Goal: Task Accomplishment & Management: Complete application form

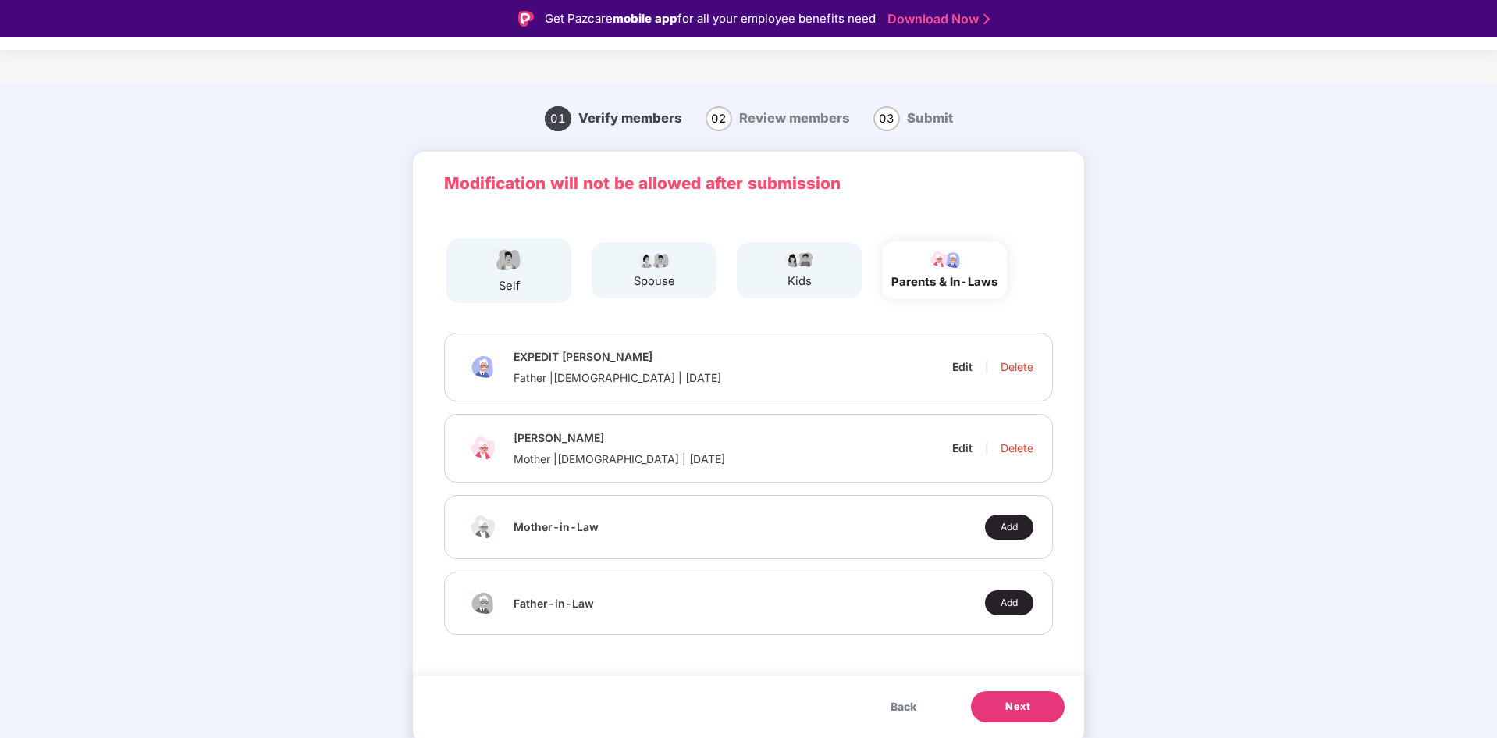
click at [963, 367] on div "Edit" at bounding box center [962, 366] width 20 height 15
select select "****"
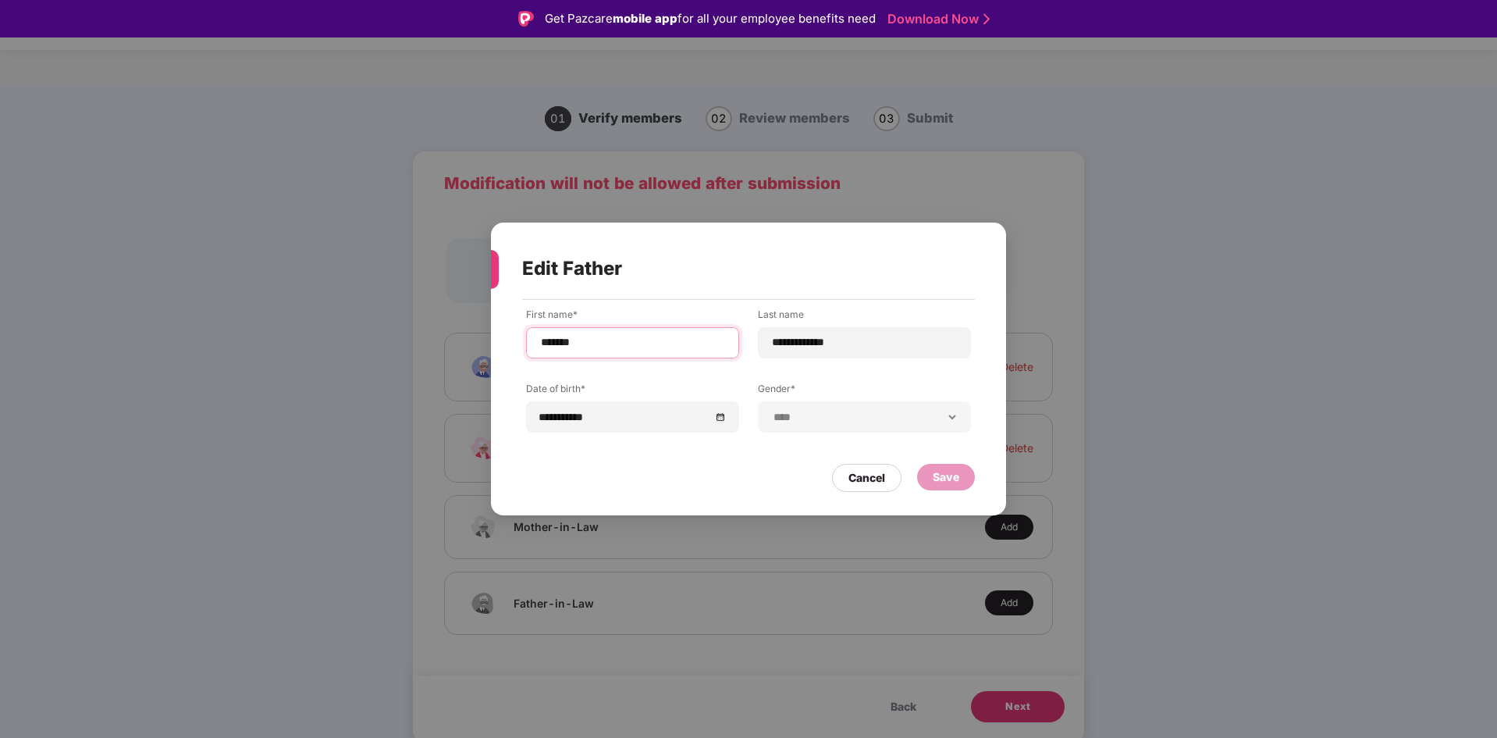
click at [650, 343] on input "*******" at bounding box center [632, 342] width 187 height 16
type input "********"
click at [807, 279] on div "Edit Father" at bounding box center [729, 268] width 415 height 61
click at [940, 479] on div "Save" at bounding box center [946, 476] width 27 height 17
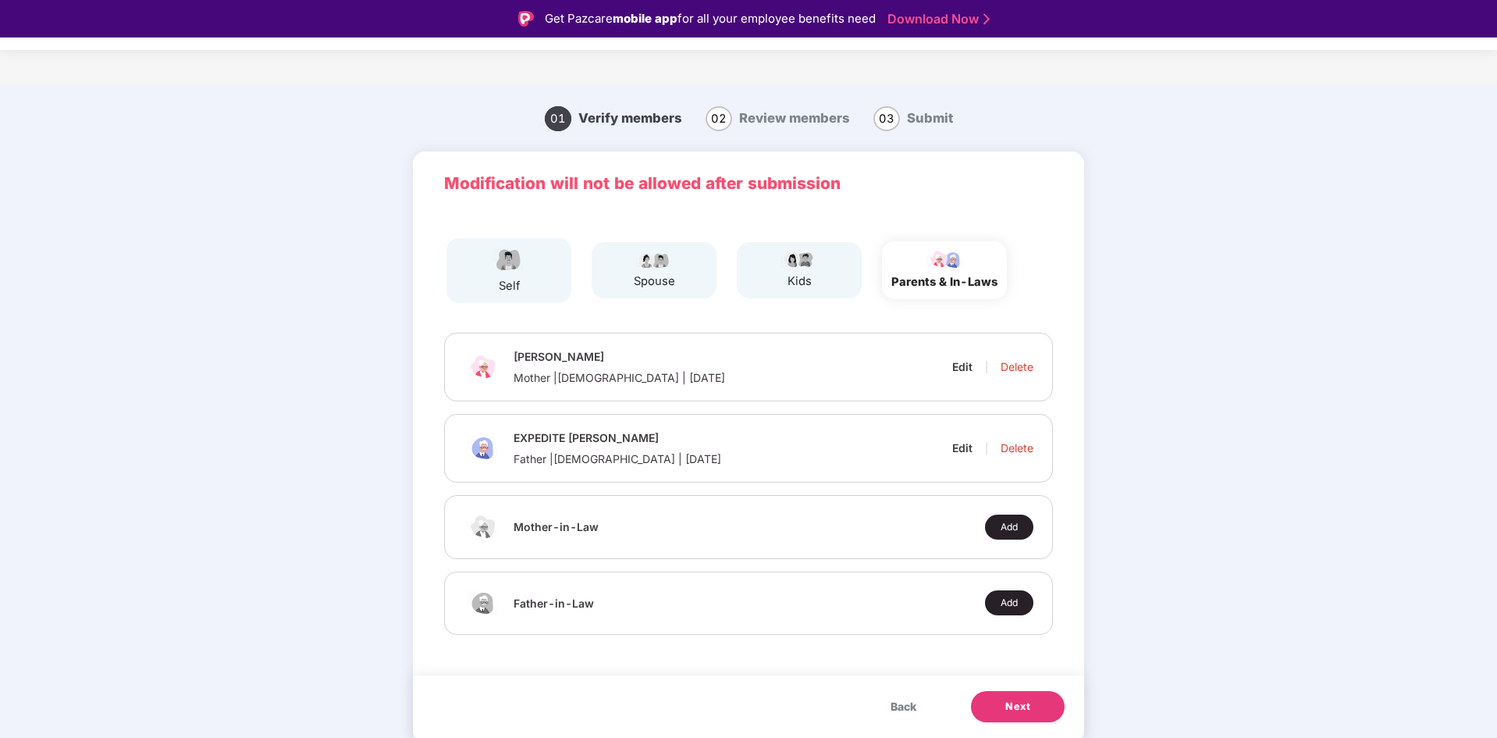
click at [994, 702] on button "Next" at bounding box center [1018, 706] width 94 height 31
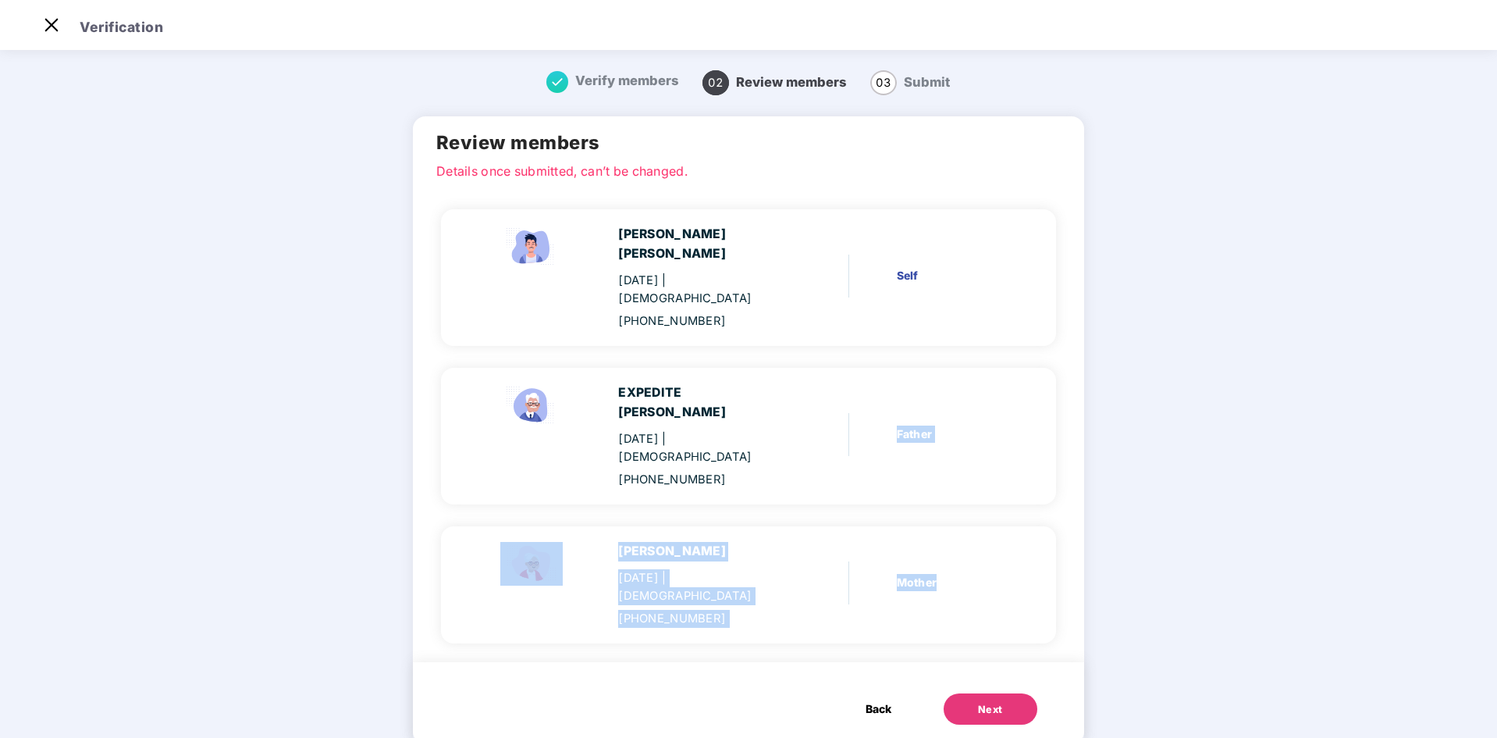
drag, startPoint x: 994, startPoint y: 702, endPoint x: 850, endPoint y: 449, distance: 291.2
click at [850, 449] on div "Review members Details once submitted, can’t be changed. Samson Andrew Fernande…" at bounding box center [748, 437] width 671 height 643
click at [850, 449] on div "EXPEDITE LEO FERNANDEZ 11 Apr 1955 | Male +919745521159 Father" at bounding box center [742, 435] width 571 height 105
click at [998, 693] on button "Next" at bounding box center [991, 708] width 94 height 31
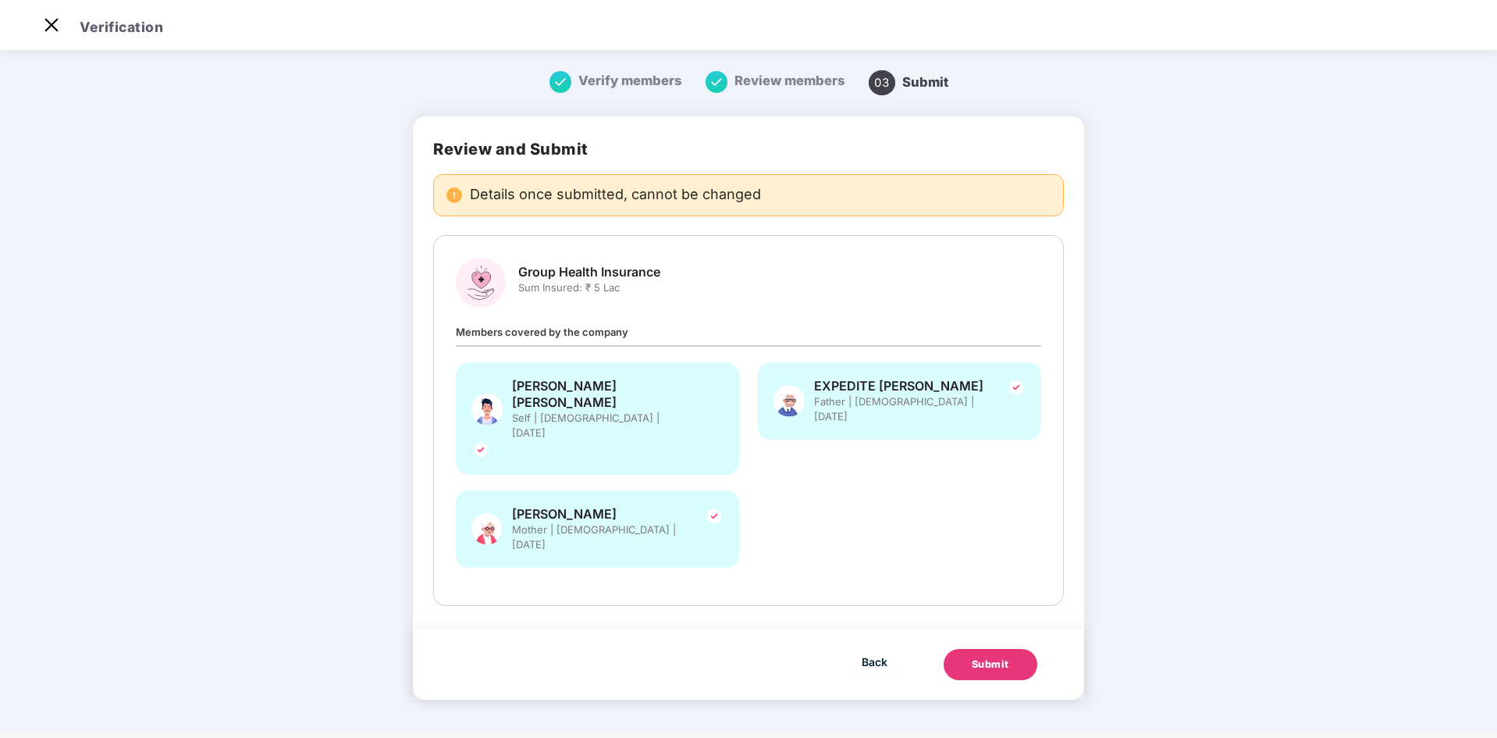
scroll to position [0, 0]
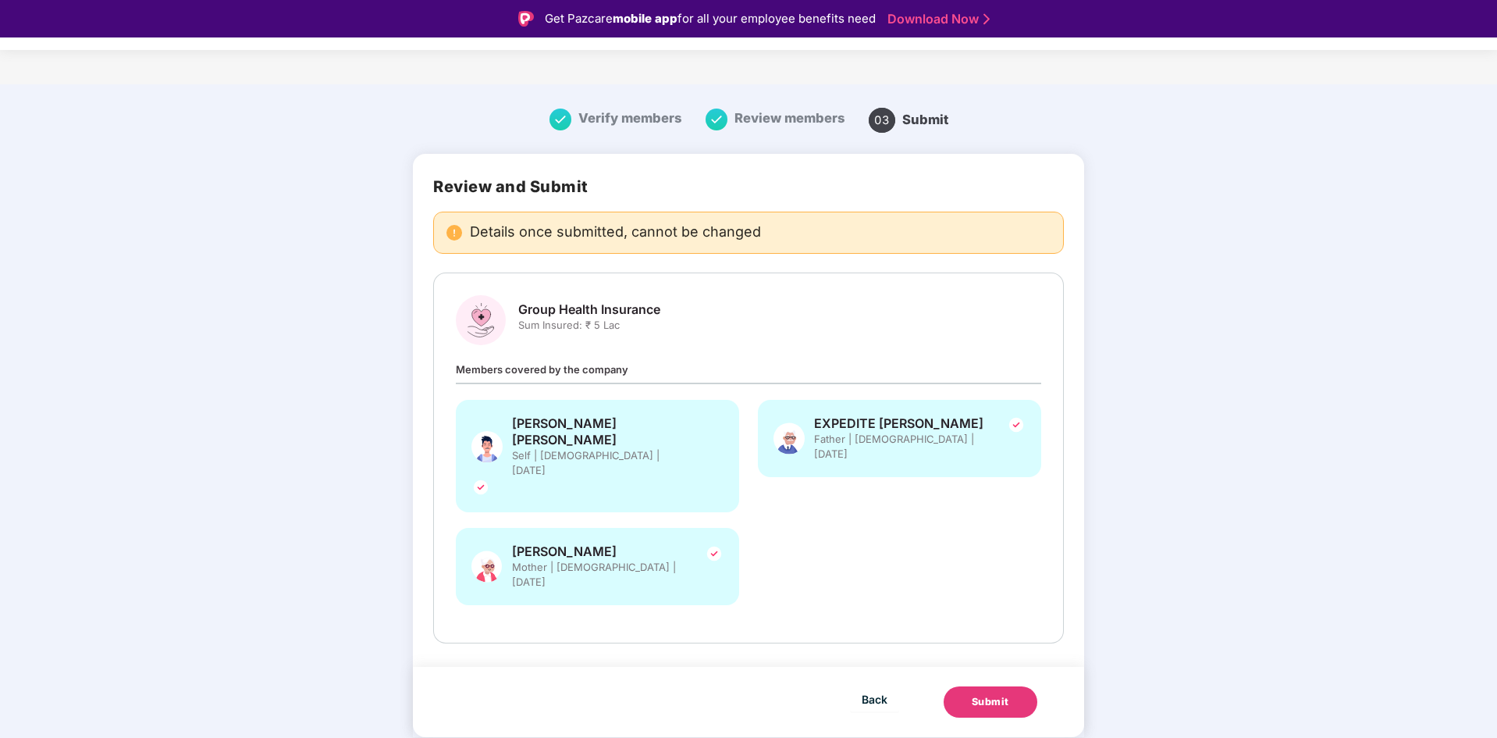
click at [973, 694] on div "Submit" at bounding box center [990, 702] width 37 height 16
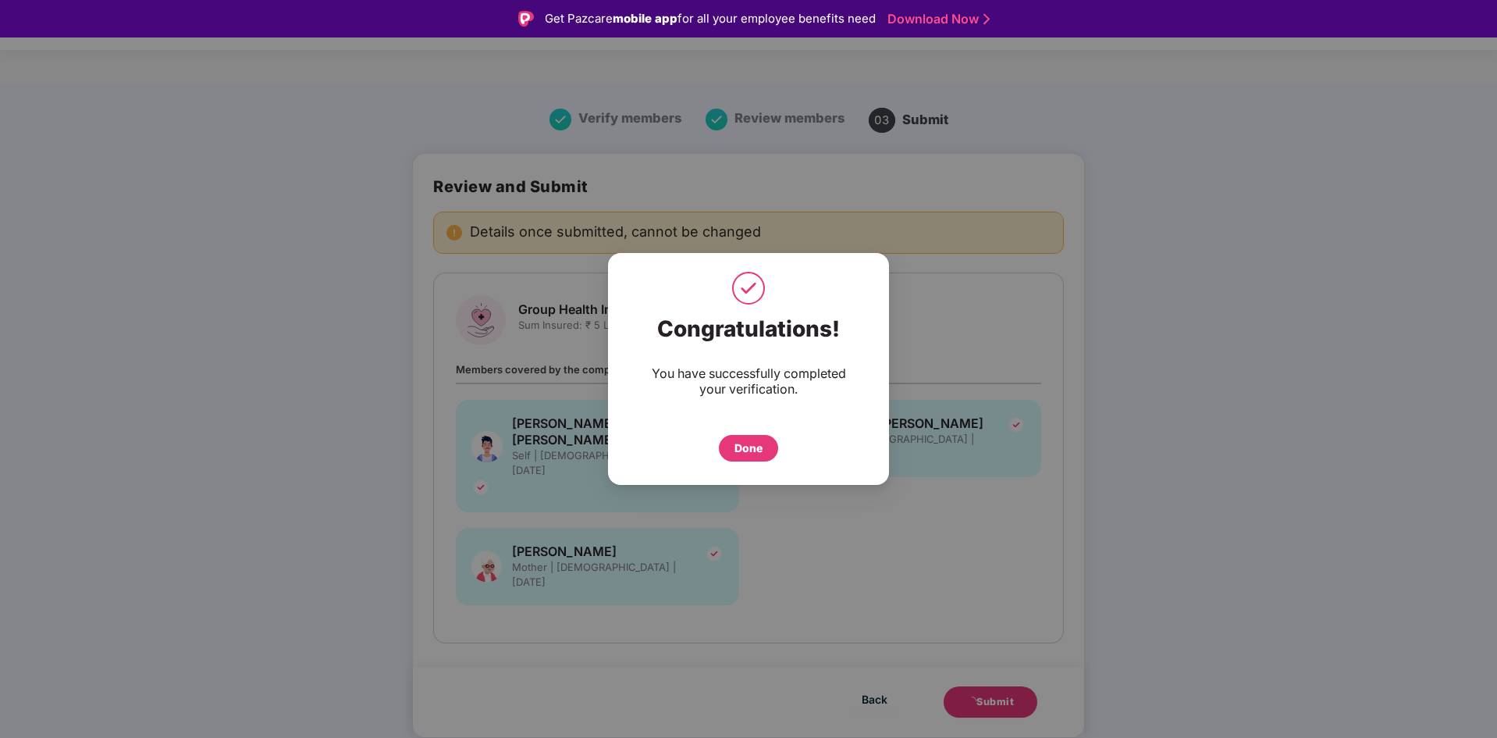
click at [737, 436] on div "Done" at bounding box center [748, 448] width 59 height 27
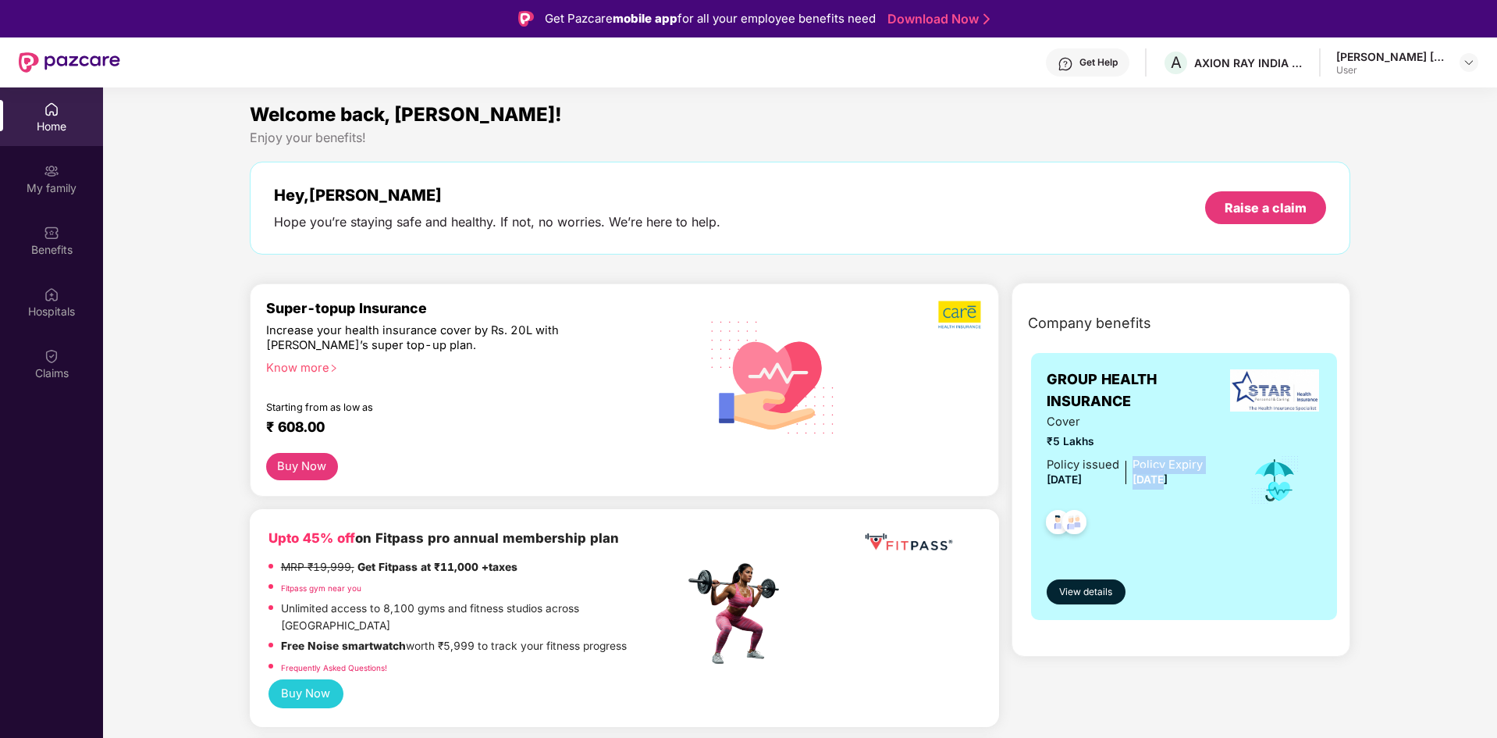
drag, startPoint x: 1130, startPoint y: 478, endPoint x: 1161, endPoint y: 485, distance: 31.1
click at [1161, 485] on div "Policy issued [DATE] Policy Expiry [DATE]" at bounding box center [1125, 473] width 156 height 34
click at [1161, 485] on span "[DATE]" at bounding box center [1150, 479] width 35 height 12
click at [1082, 585] on span "View details" at bounding box center [1085, 592] width 53 height 15
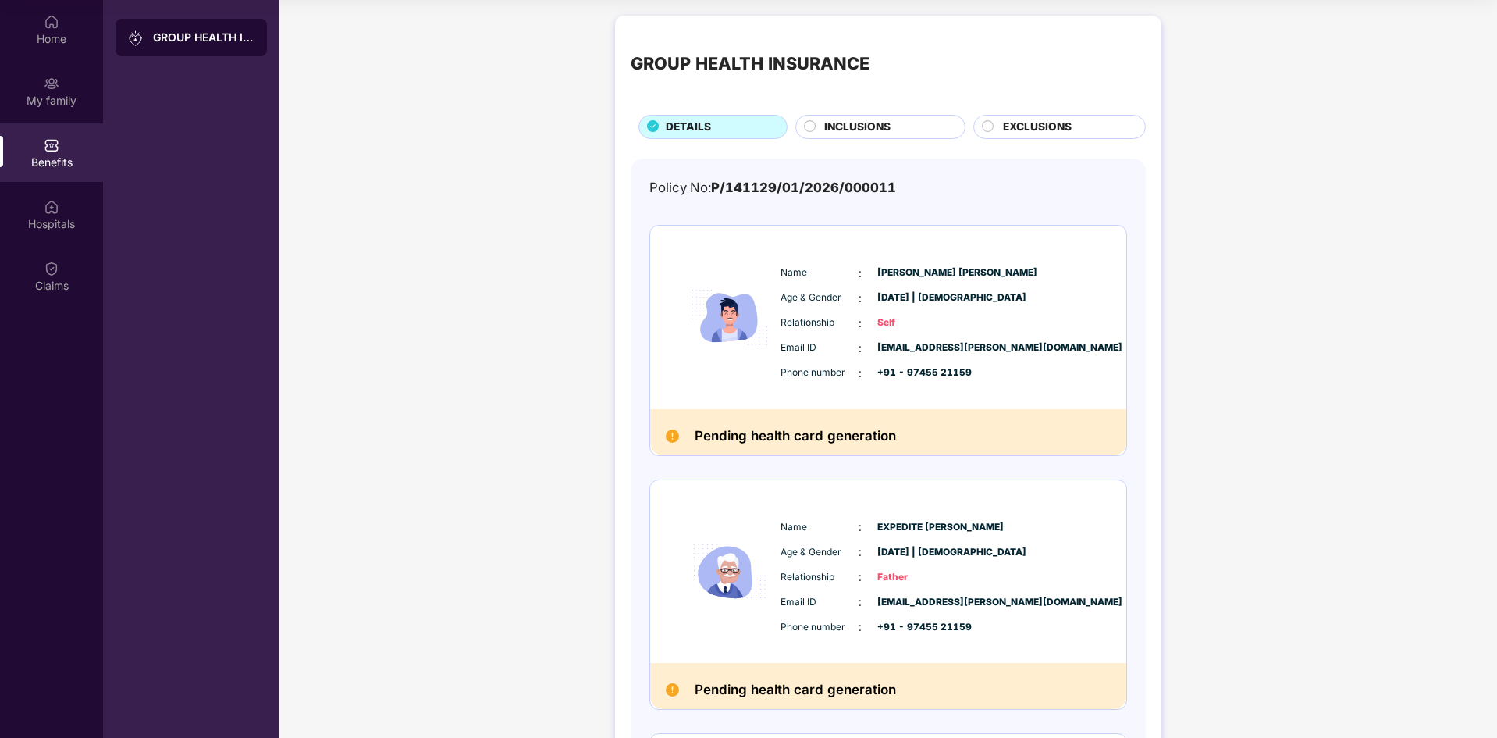
click at [881, 126] on span "INCLUSIONS" at bounding box center [857, 127] width 66 height 17
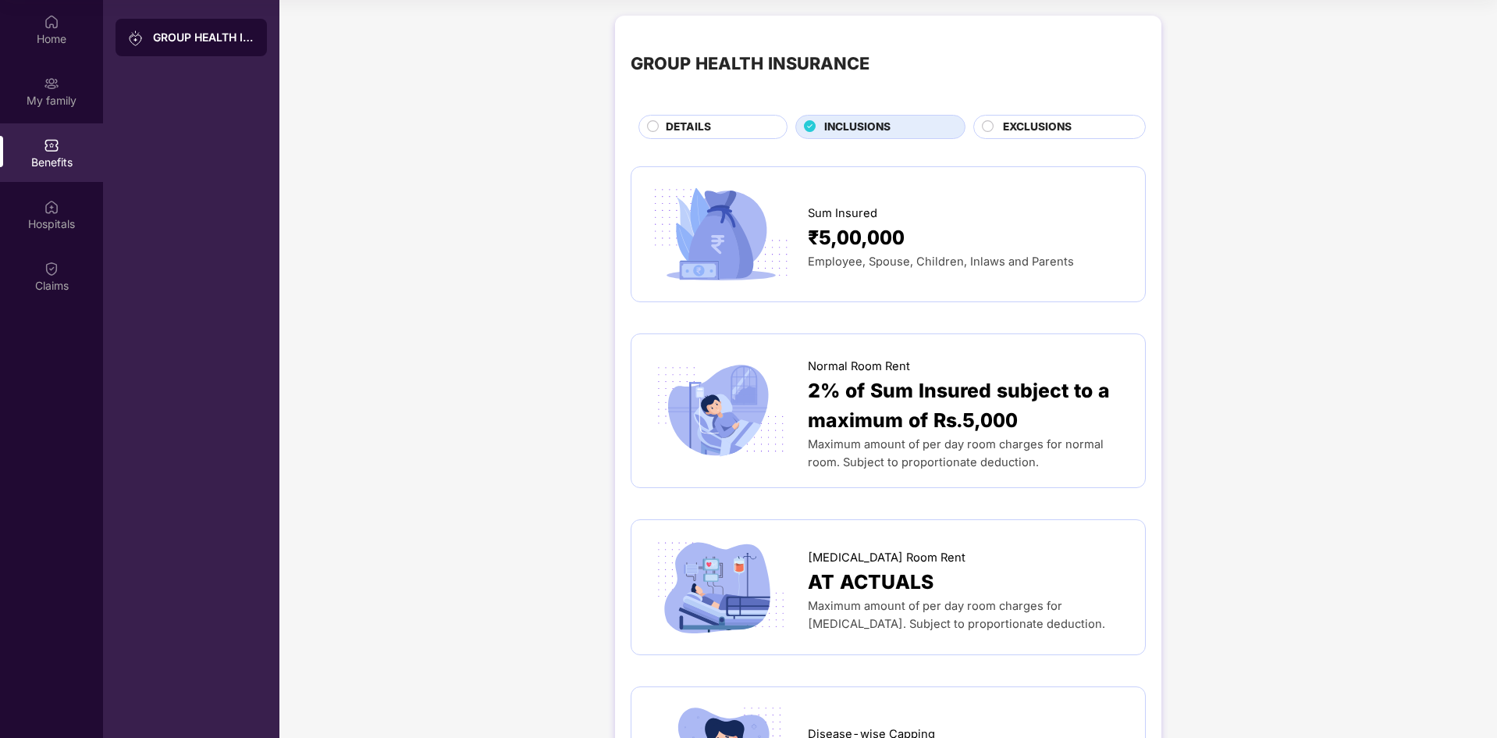
click at [944, 214] on div "Sum Insured" at bounding box center [969, 210] width 322 height 26
click at [973, 430] on span "2% of Sum Insured subject to a maximum of Rs.5,000" at bounding box center [969, 405] width 322 height 61
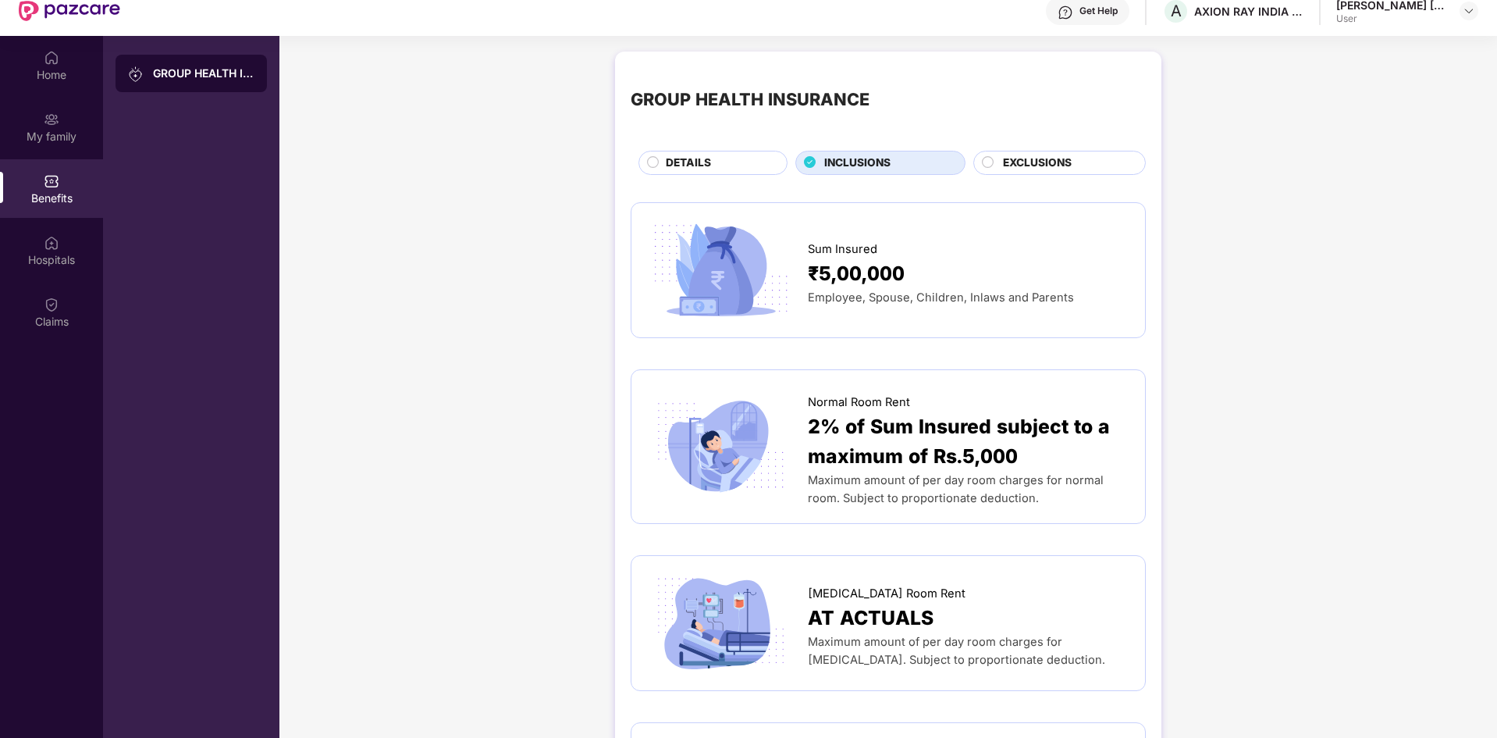
scroll to position [52, 0]
click at [780, 260] on img at bounding box center [721, 270] width 148 height 103
click at [1008, 149] on div "GROUP HEALTH INSURANCE DETAILS INCLUSIONS EXCLUSIONS" at bounding box center [888, 121] width 515 height 108
click at [1009, 155] on span "EXCLUSIONS" at bounding box center [1037, 163] width 69 height 17
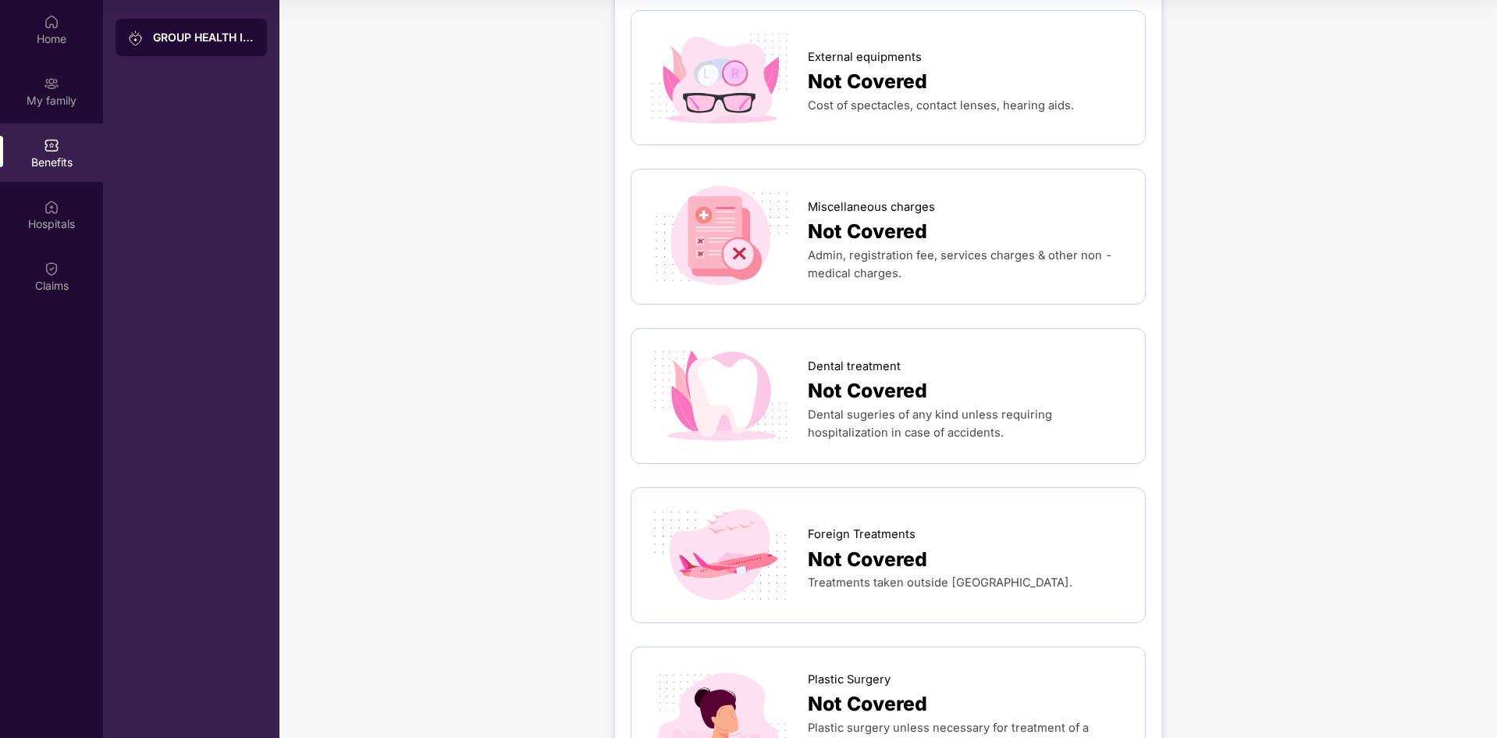
scroll to position [0, 0]
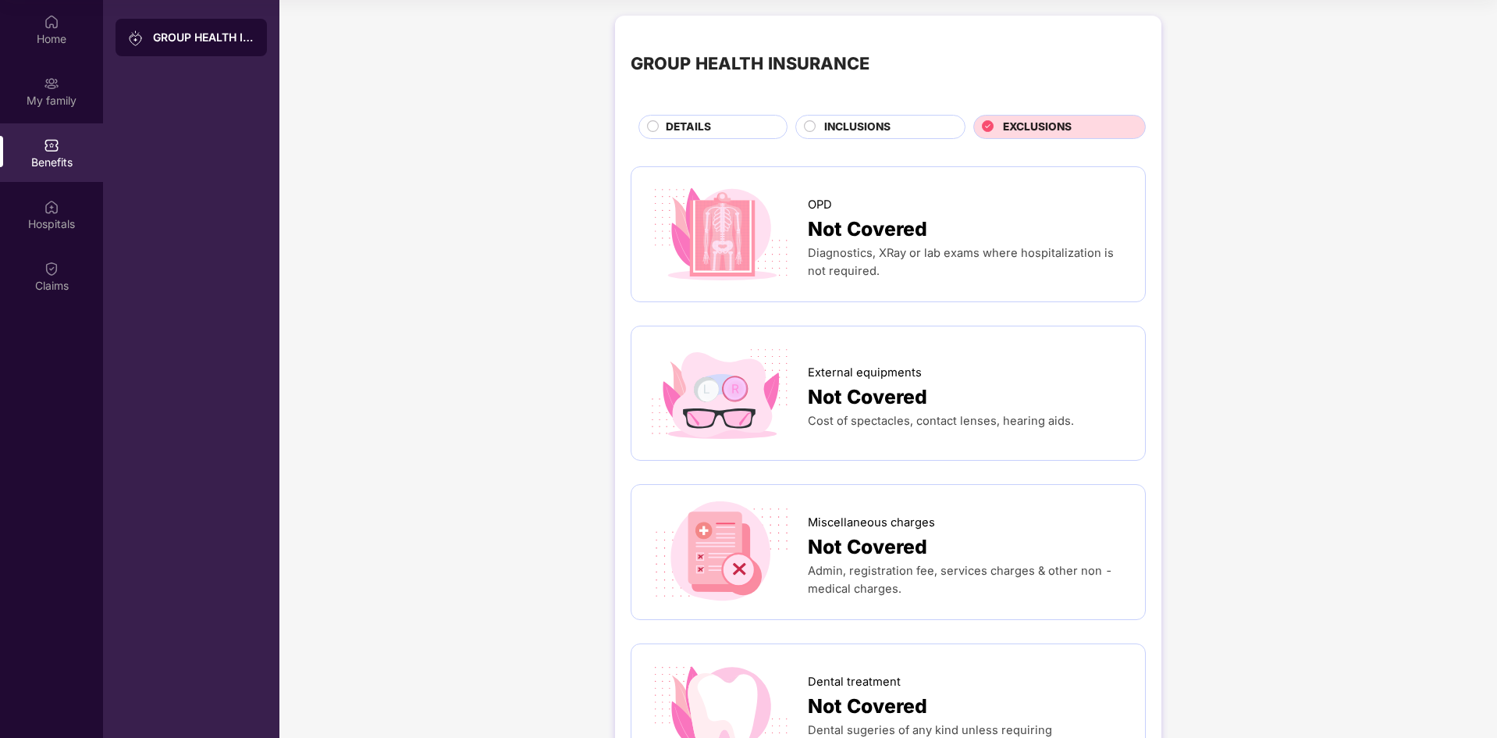
click at [849, 126] on span "INCLUSIONS" at bounding box center [857, 127] width 66 height 17
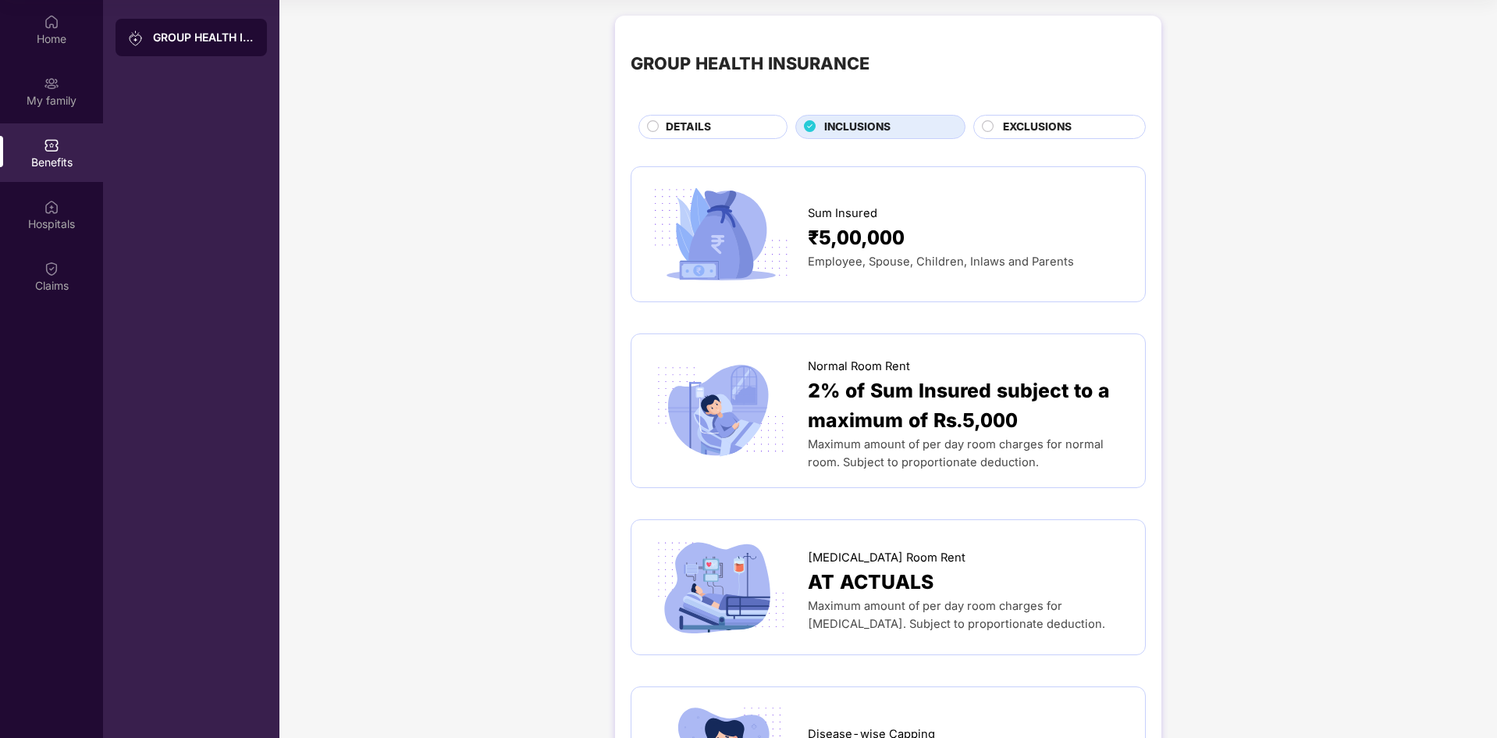
click at [217, 33] on div "GROUP HEALTH INSURANCE" at bounding box center [203, 38] width 101 height 16
click at [68, 213] on div "Hospitals" at bounding box center [51, 214] width 103 height 59
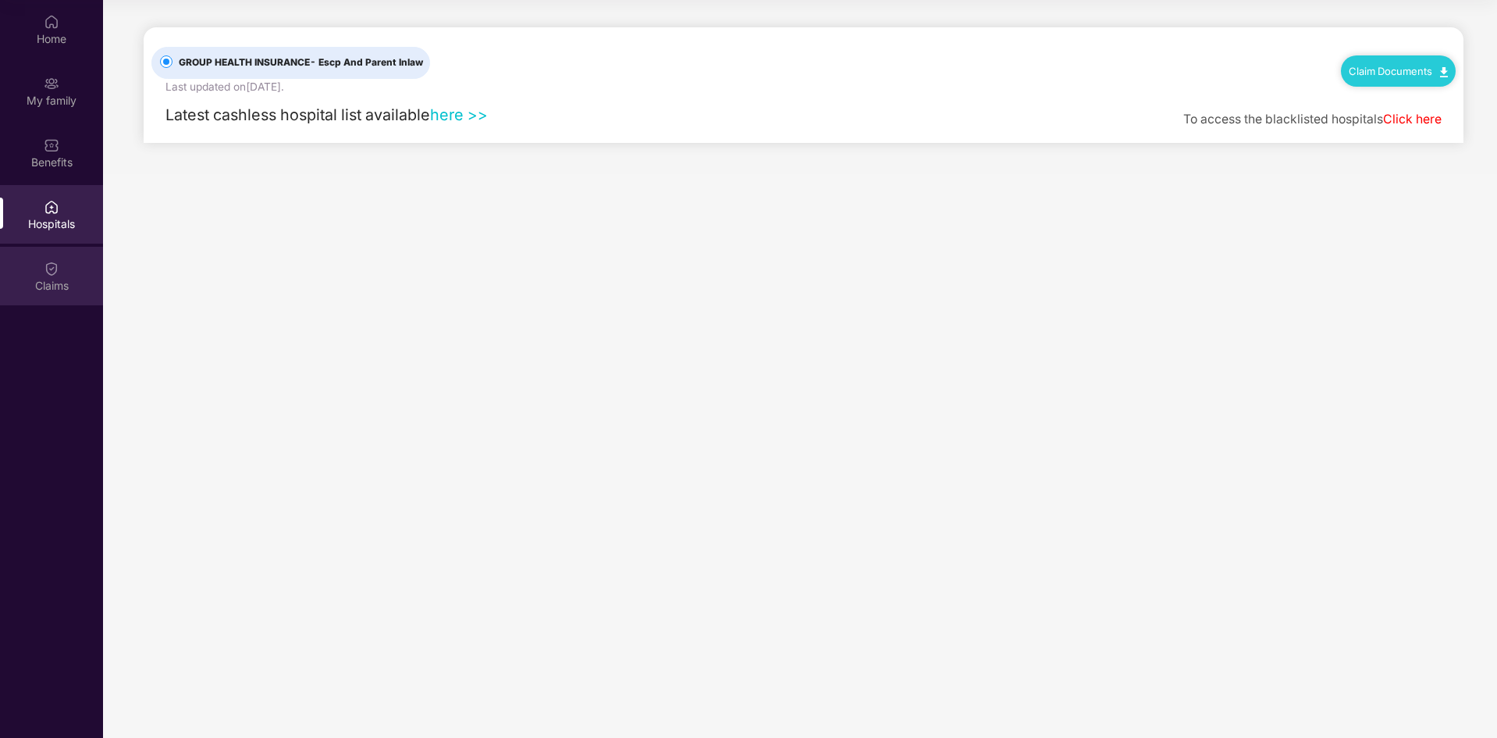
click at [88, 268] on div "Claims" at bounding box center [51, 276] width 103 height 59
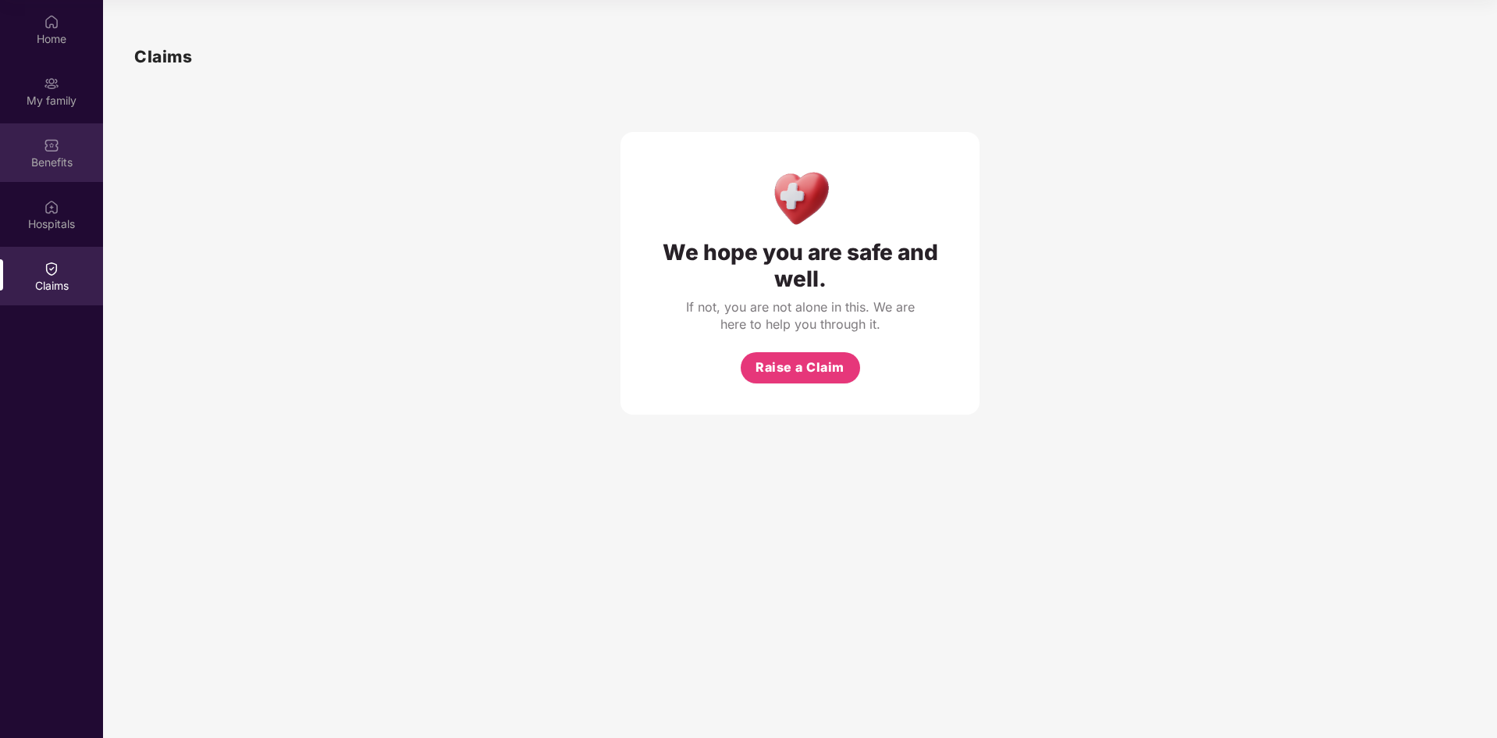
click at [63, 165] on div "Benefits" at bounding box center [51, 163] width 103 height 16
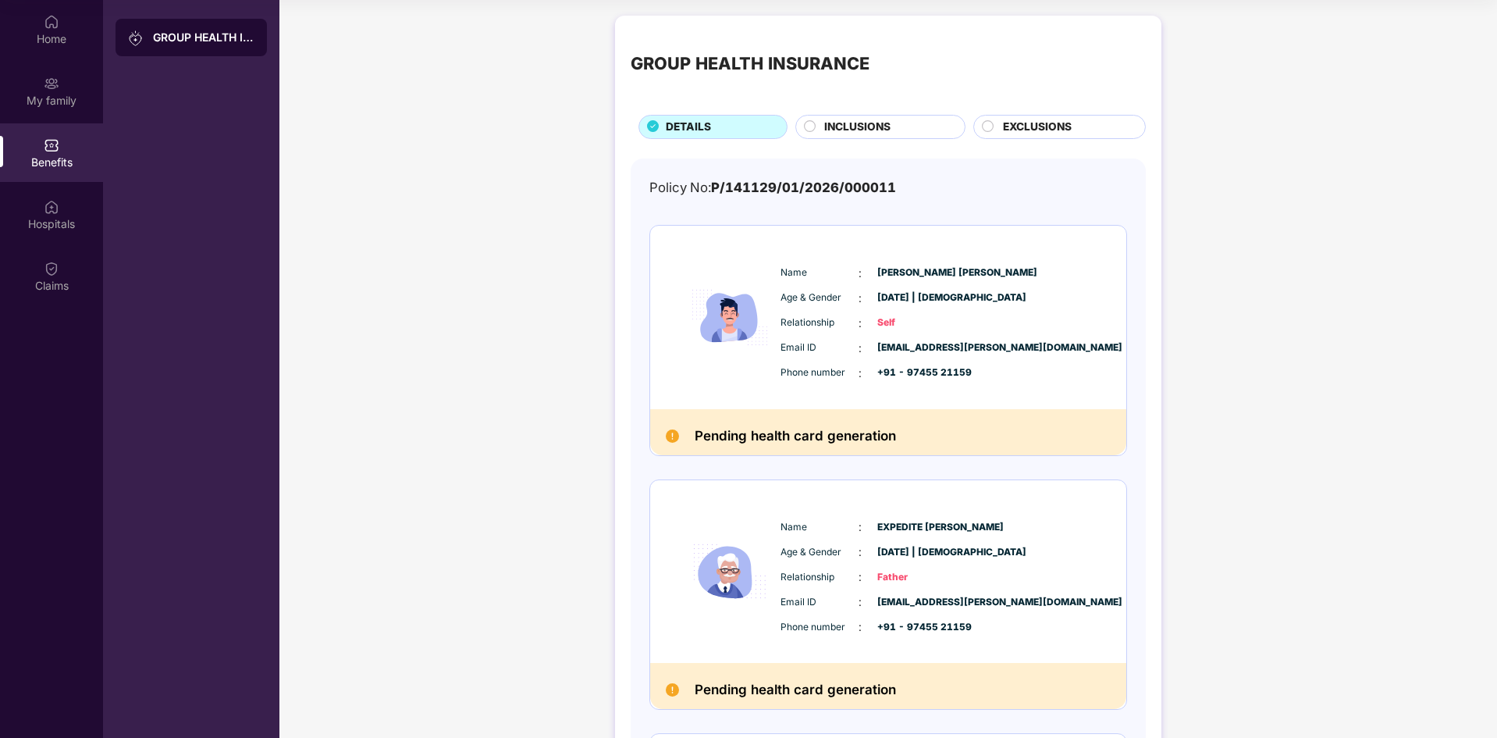
click at [820, 434] on h2 "Pending health card generation" at bounding box center [795, 436] width 201 height 23
click at [673, 441] on img at bounding box center [672, 435] width 13 height 13
click at [878, 121] on span "INCLUSIONS" at bounding box center [857, 127] width 66 height 17
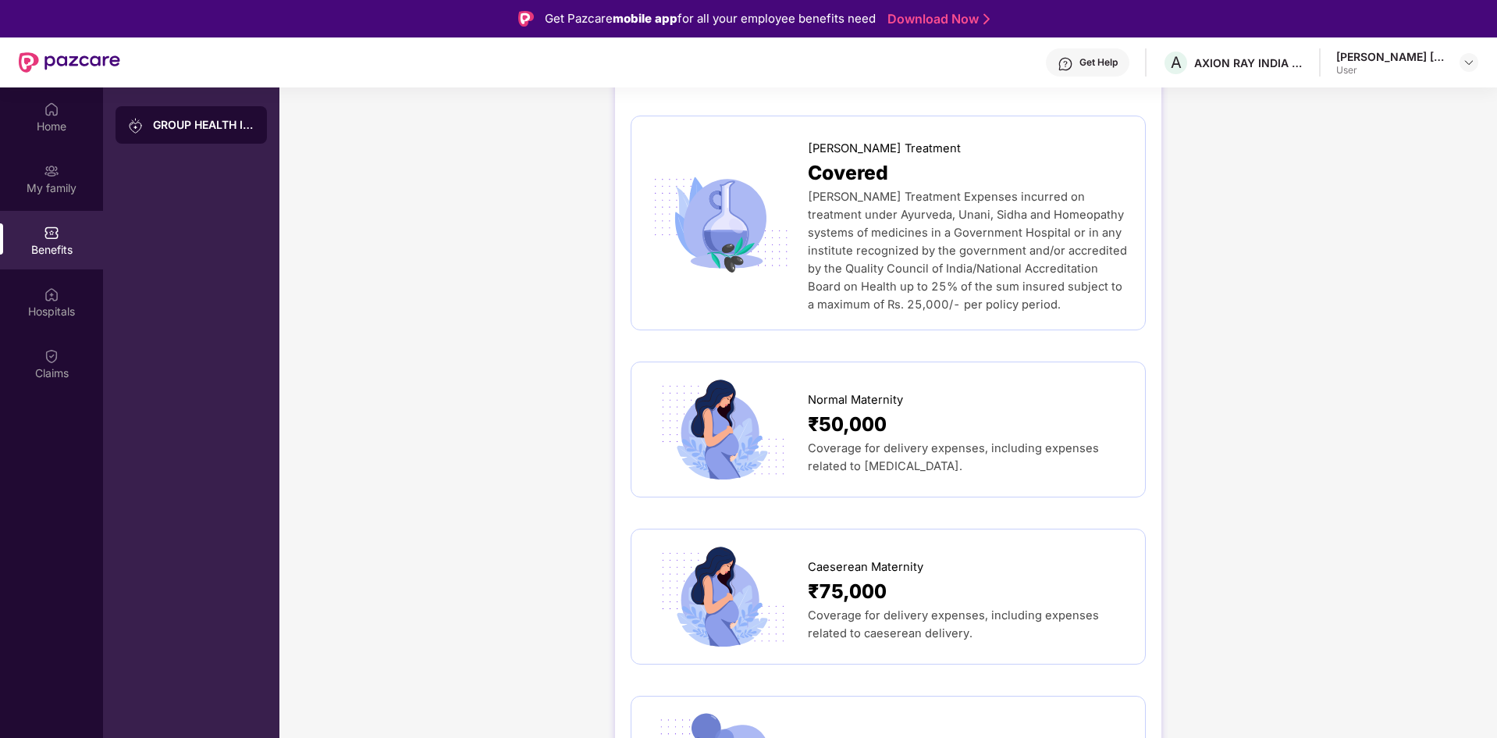
scroll to position [1527, 0]
click at [152, 136] on div "GROUP HEALTH INSURANCE" at bounding box center [191, 124] width 151 height 37
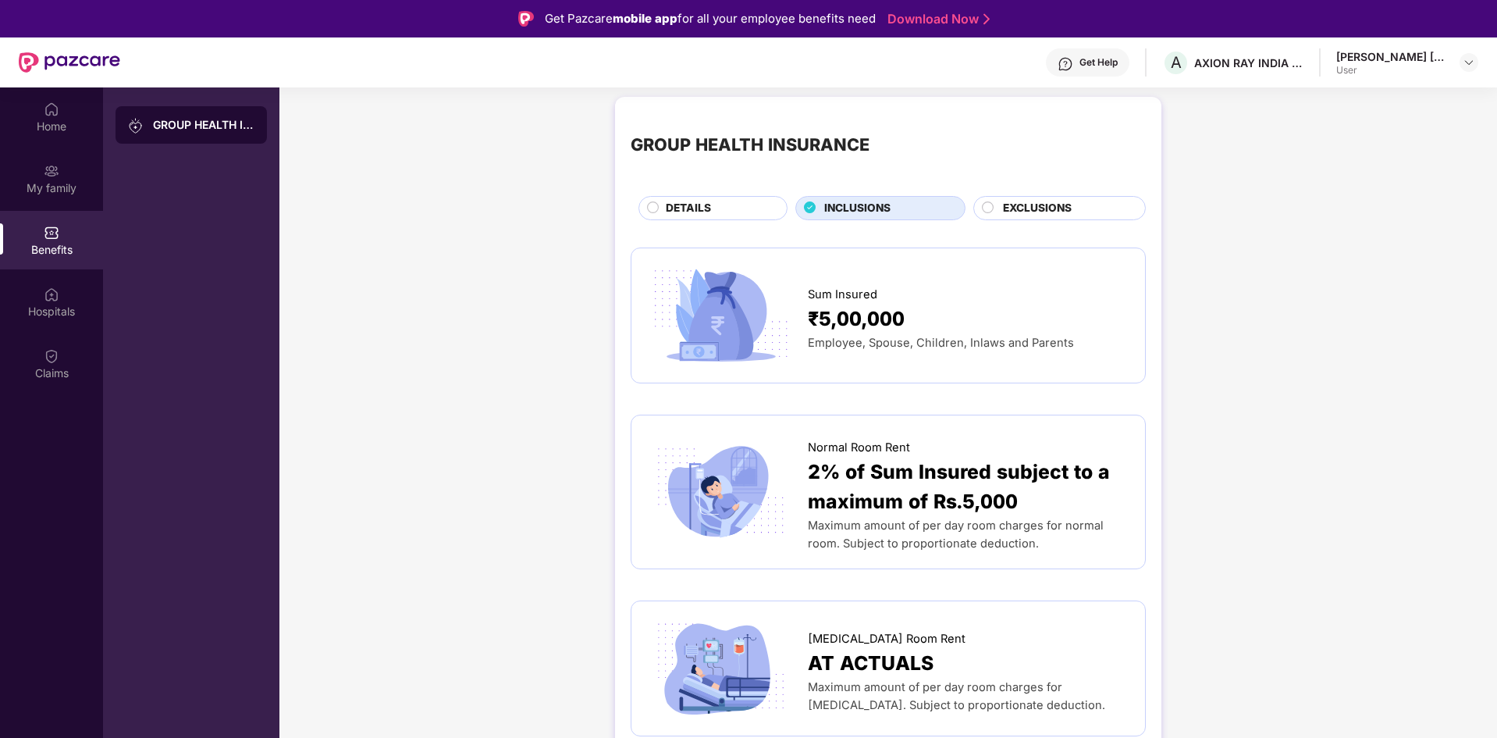
scroll to position [0, 0]
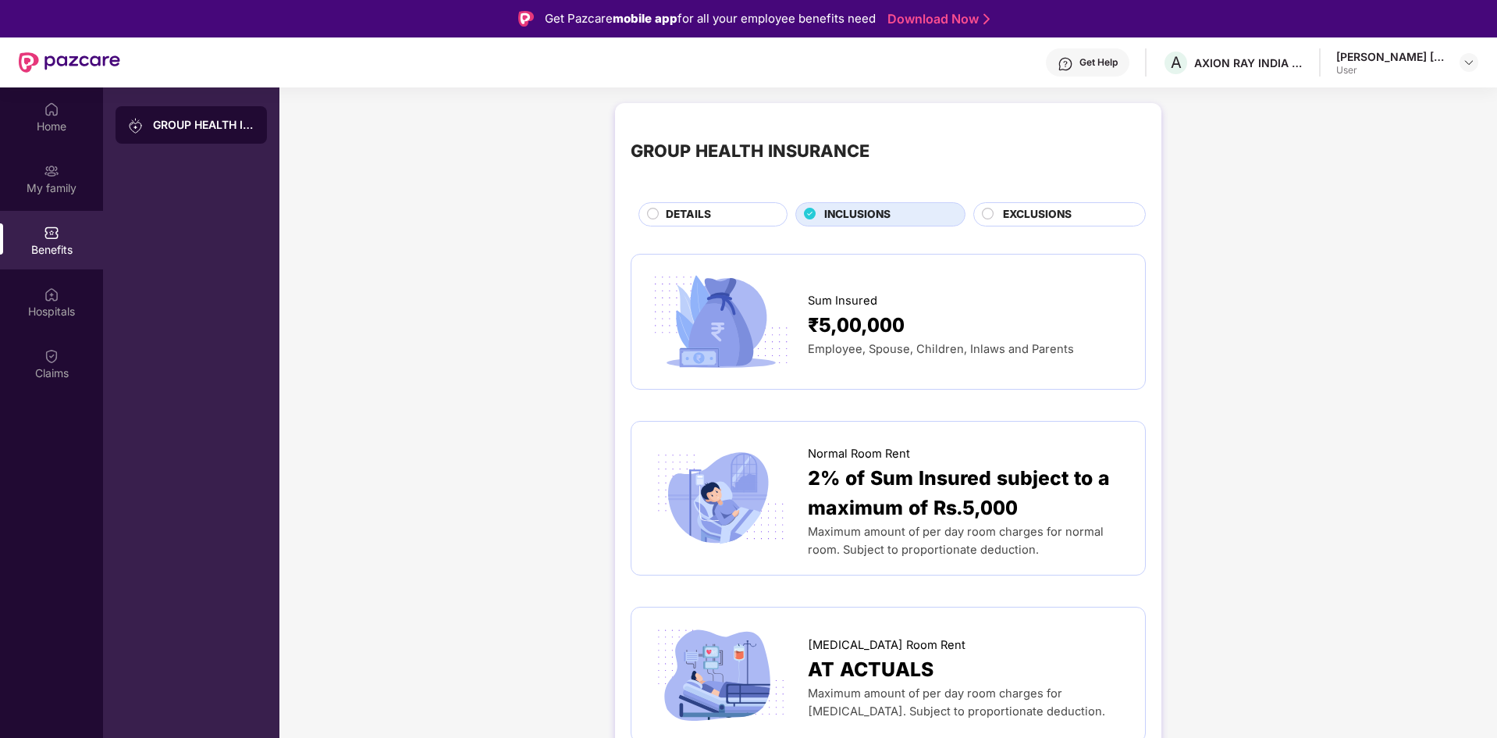
click at [1090, 73] on div "Get Help" at bounding box center [1088, 62] width 84 height 28
click at [148, 342] on div "GROUP HEALTH INSURANCE" at bounding box center [191, 456] width 176 height 738
click at [43, 366] on div "Claims" at bounding box center [51, 373] width 103 height 16
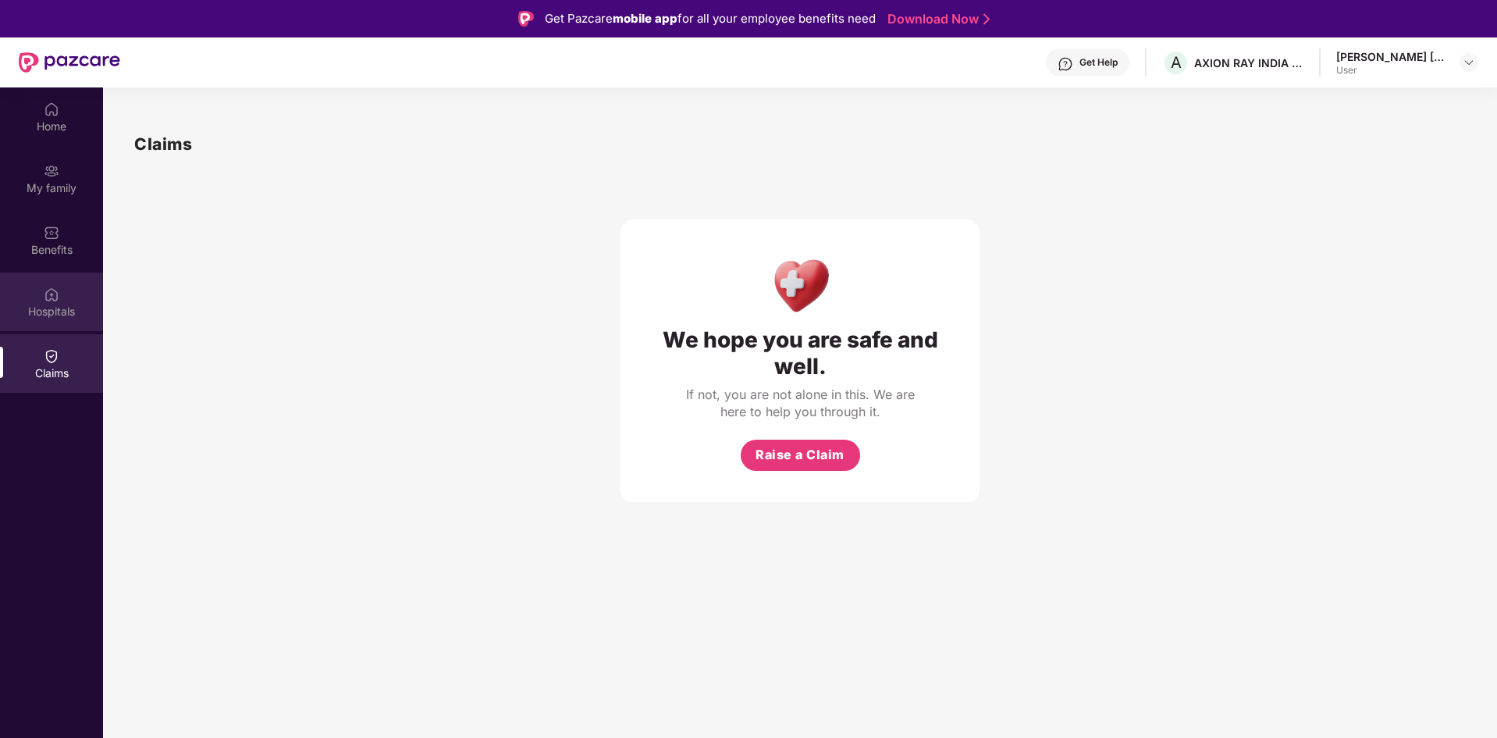
click at [66, 291] on div "Hospitals" at bounding box center [51, 301] width 103 height 59
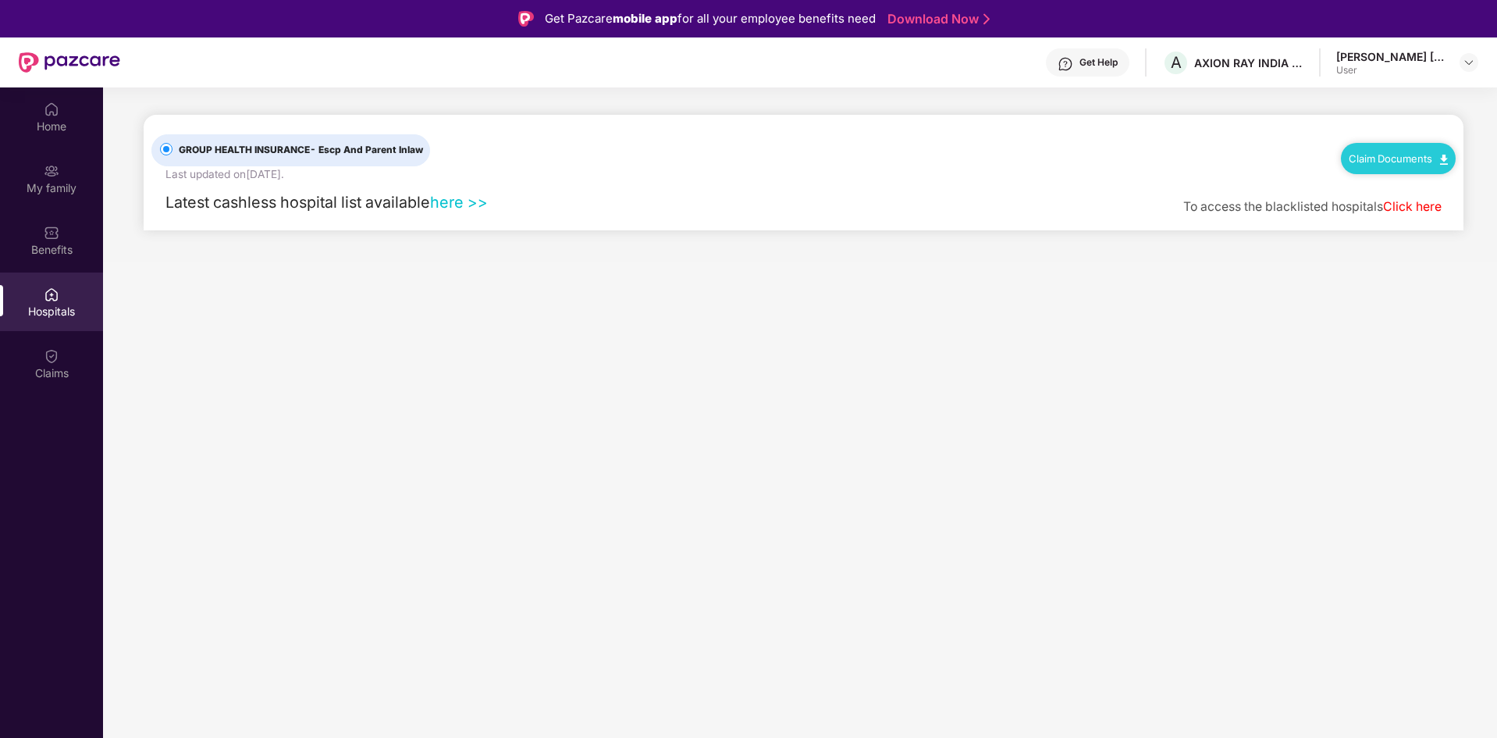
click at [469, 201] on link "here >>" at bounding box center [459, 202] width 58 height 19
